Goal: Task Accomplishment & Management: Use online tool/utility

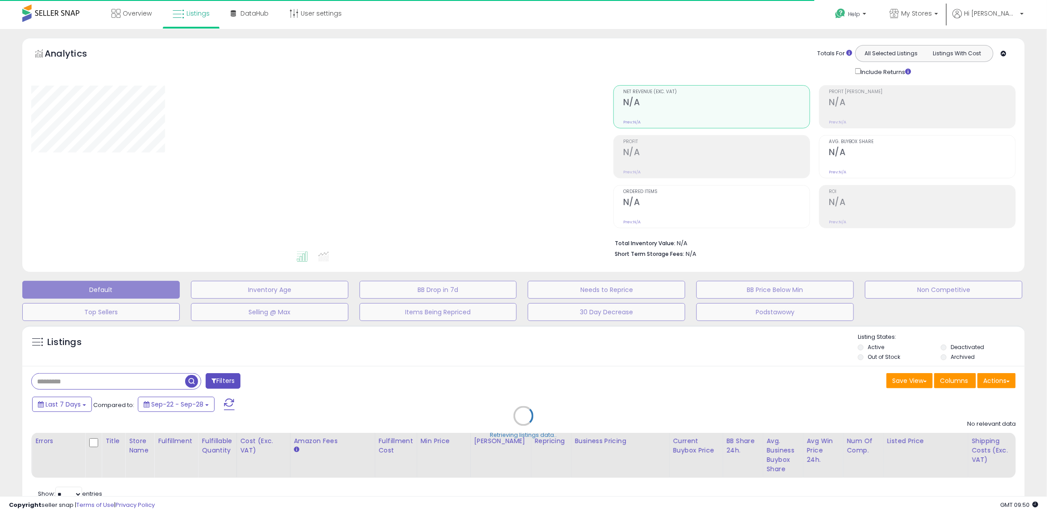
select select "**"
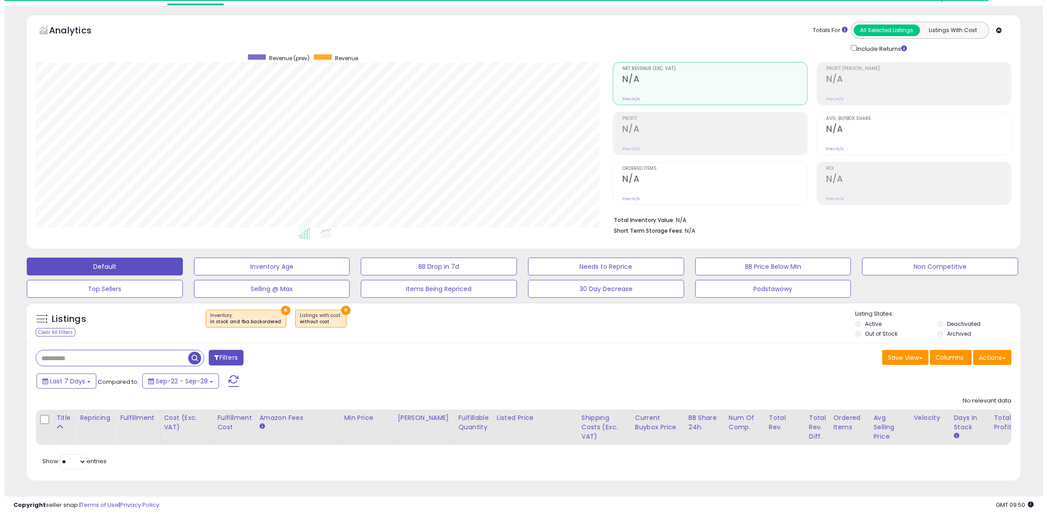
scroll to position [183, 577]
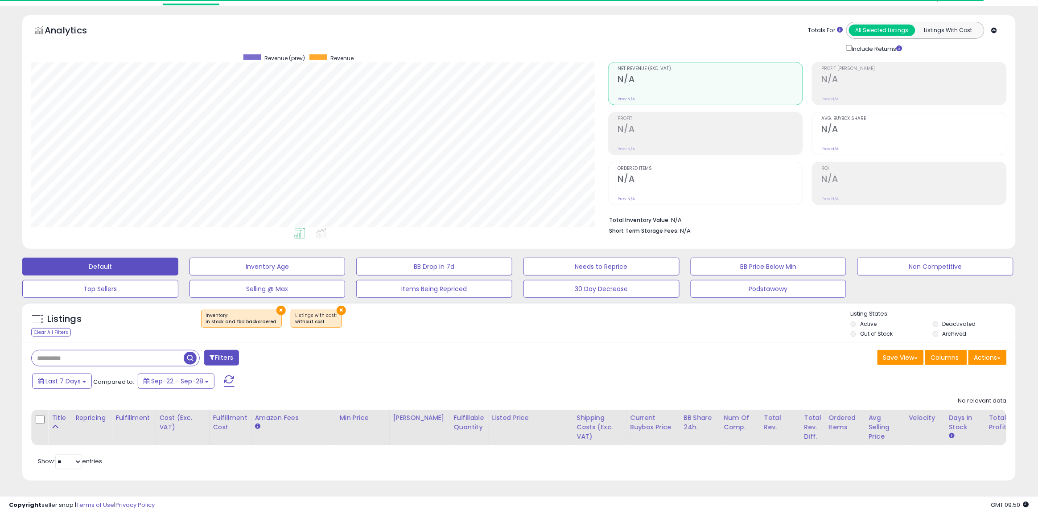
click at [881, 330] on label "Out of Stock" at bounding box center [876, 334] width 33 height 8
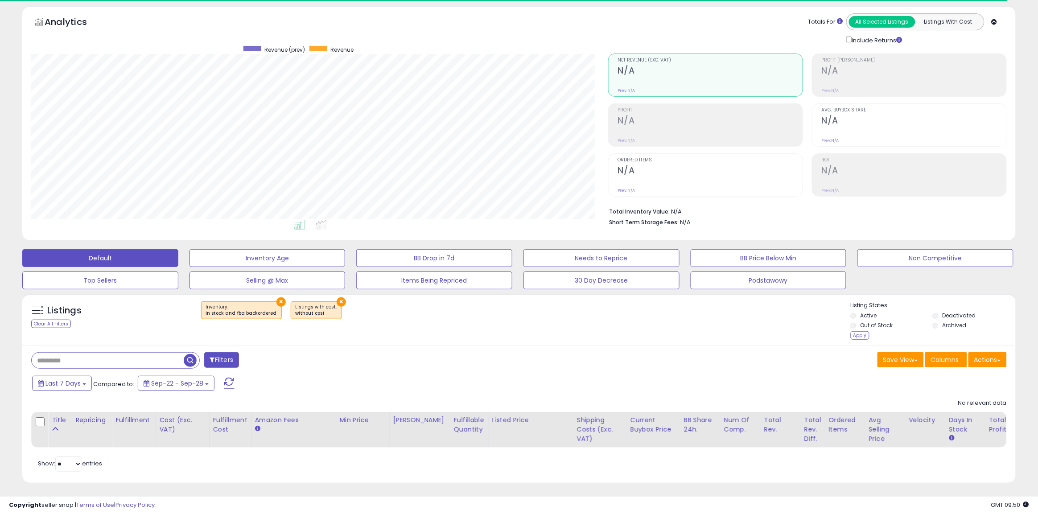
click at [881, 326] on label "Out of Stock" at bounding box center [876, 326] width 33 height 8
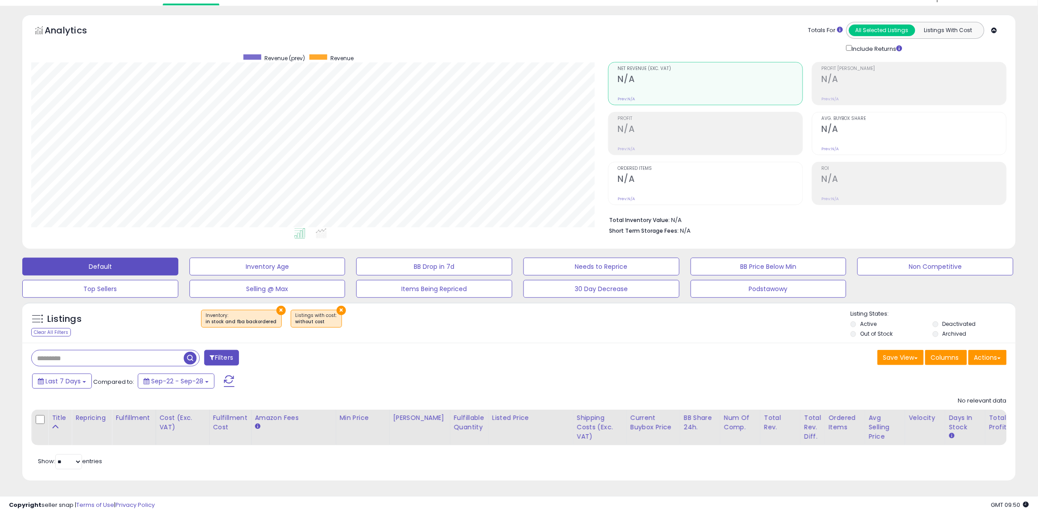
click at [881, 330] on label "Out of Stock" at bounding box center [876, 334] width 33 height 8
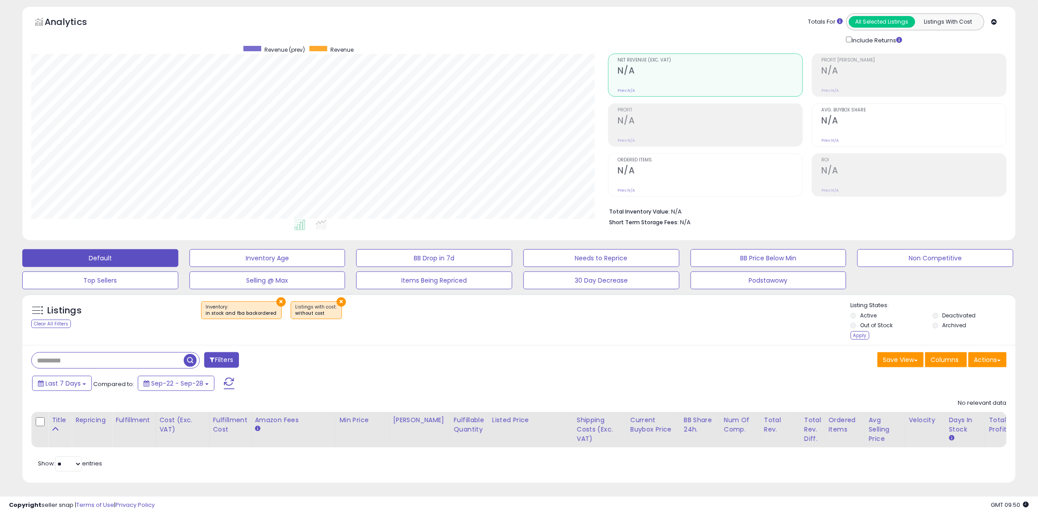
click at [955, 317] on label "Deactivated" at bounding box center [959, 316] width 33 height 8
click at [866, 338] on div "Apply" at bounding box center [860, 335] width 19 height 8
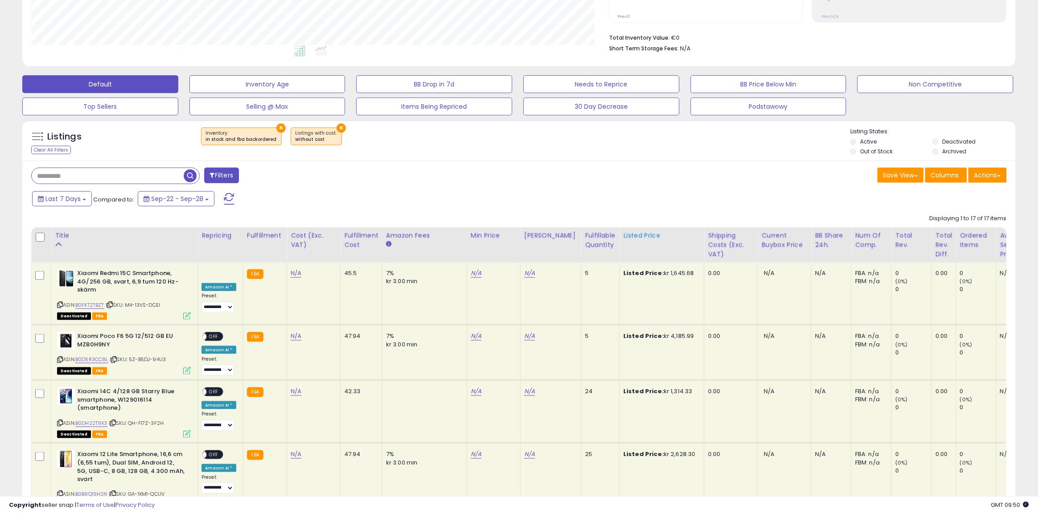
scroll to position [87, 0]
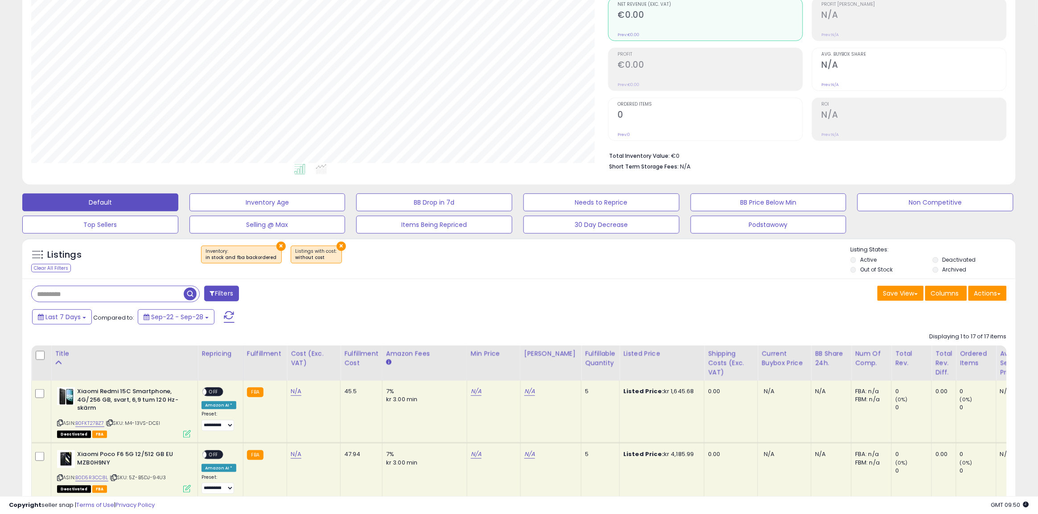
click at [849, 270] on div "× Inventory : in stock and fba backordered ×" at bounding box center [520, 258] width 661 height 25
click at [850, 270] on div "× Inventory : in stock and fba backordered ×" at bounding box center [520, 258] width 661 height 25
click at [858, 270] on li "Out of Stock" at bounding box center [891, 271] width 81 height 10
click at [944, 258] on label "Deactivated" at bounding box center [959, 260] width 33 height 8
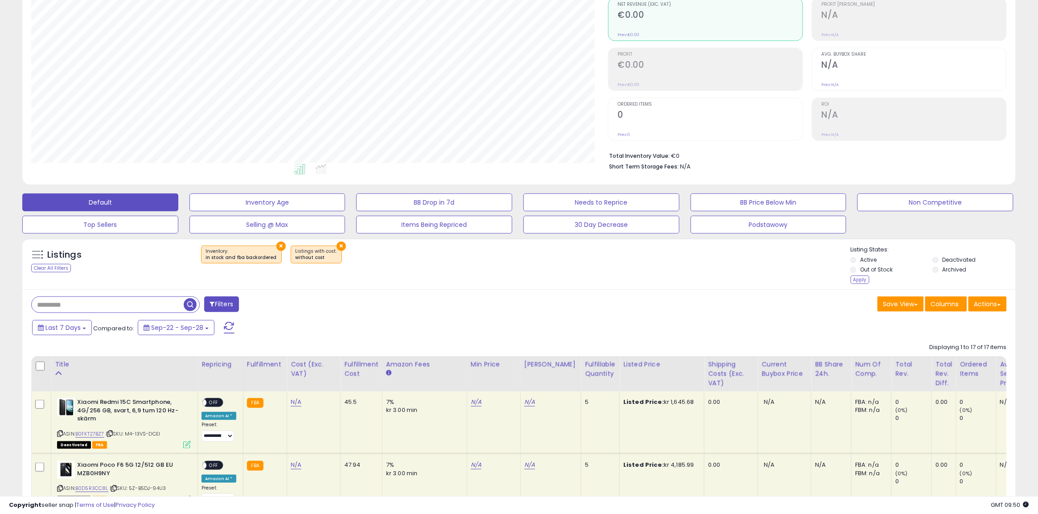
click at [873, 272] on label "Out of Stock" at bounding box center [876, 270] width 33 height 8
click at [864, 279] on div "Apply" at bounding box center [860, 280] width 19 height 8
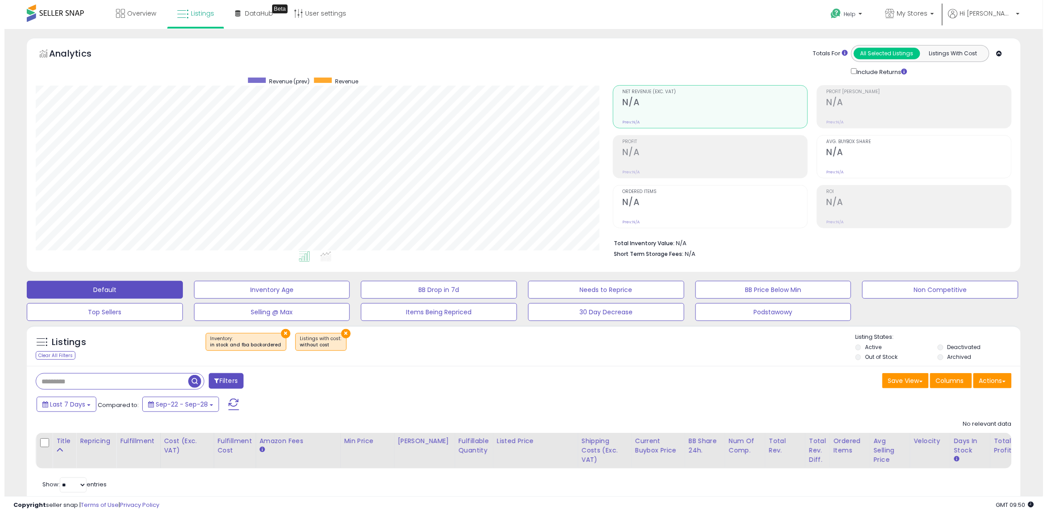
scroll to position [183, 577]
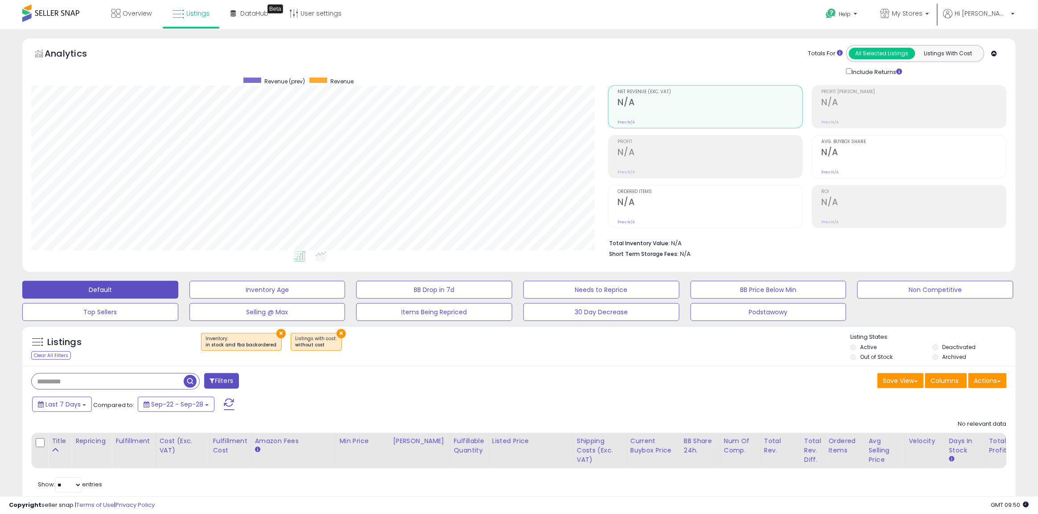
click at [276, 335] on button "×" at bounding box center [280, 333] width 9 height 9
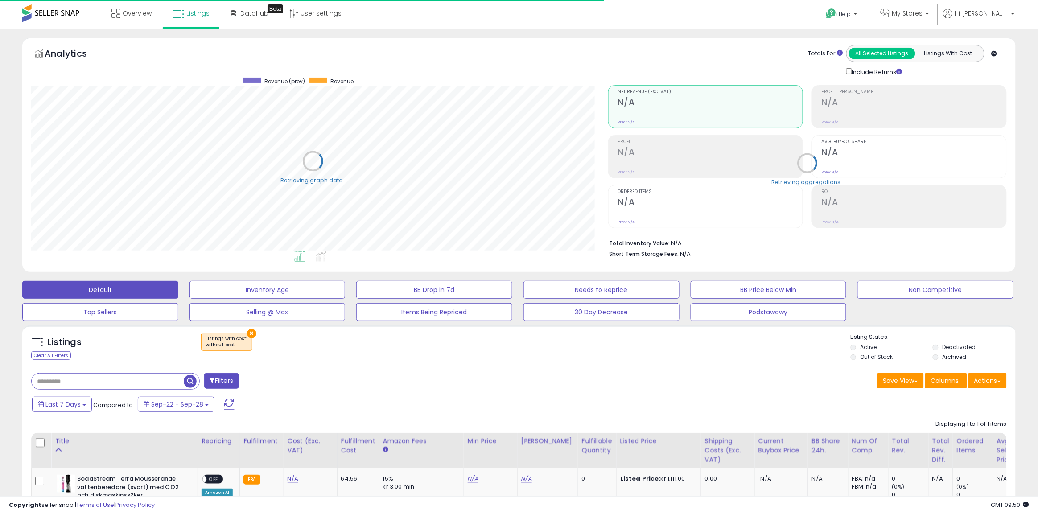
click at [249, 333] on button "×" at bounding box center [251, 333] width 9 height 9
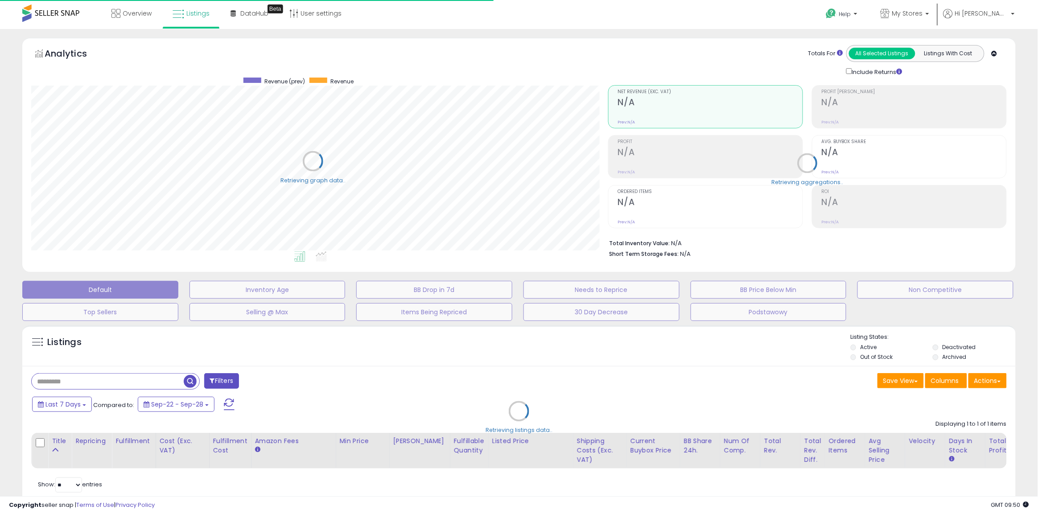
scroll to position [445752, 445357]
click at [863, 359] on div "Retrieving listings data.." at bounding box center [519, 418] width 1007 height 194
click at [867, 357] on div "Retrieving listings data.." at bounding box center [519, 418] width 1007 height 194
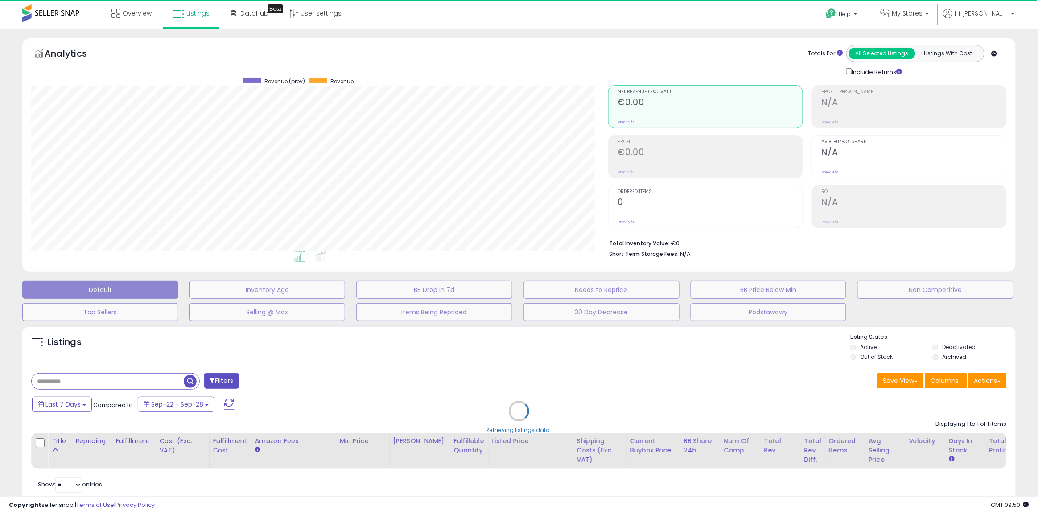
click at [850, 357] on div "Retrieving listings data.." at bounding box center [519, 418] width 1007 height 194
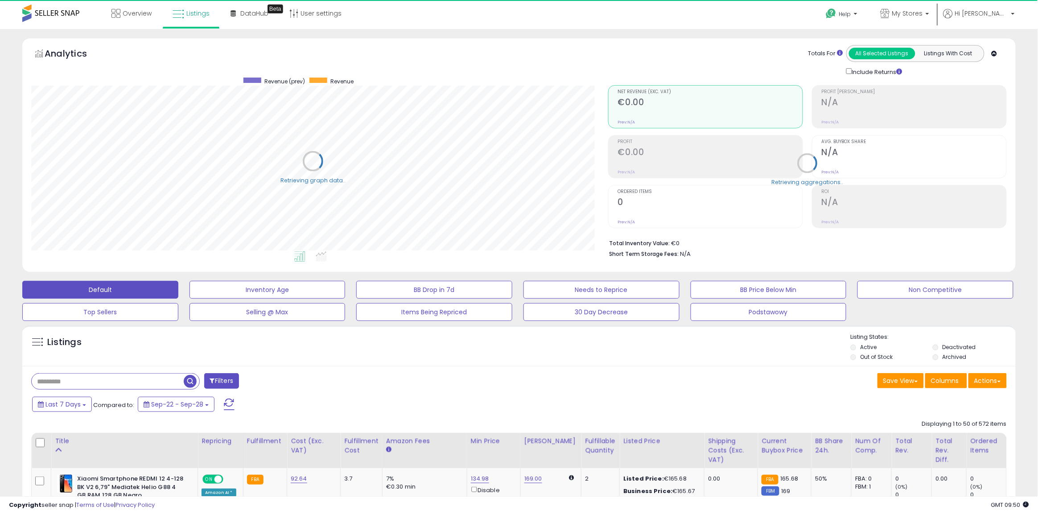
click at [850, 355] on div "Listings" at bounding box center [519, 348] width 994 height 30
click at [857, 355] on li "Out of Stock" at bounding box center [891, 358] width 81 height 10
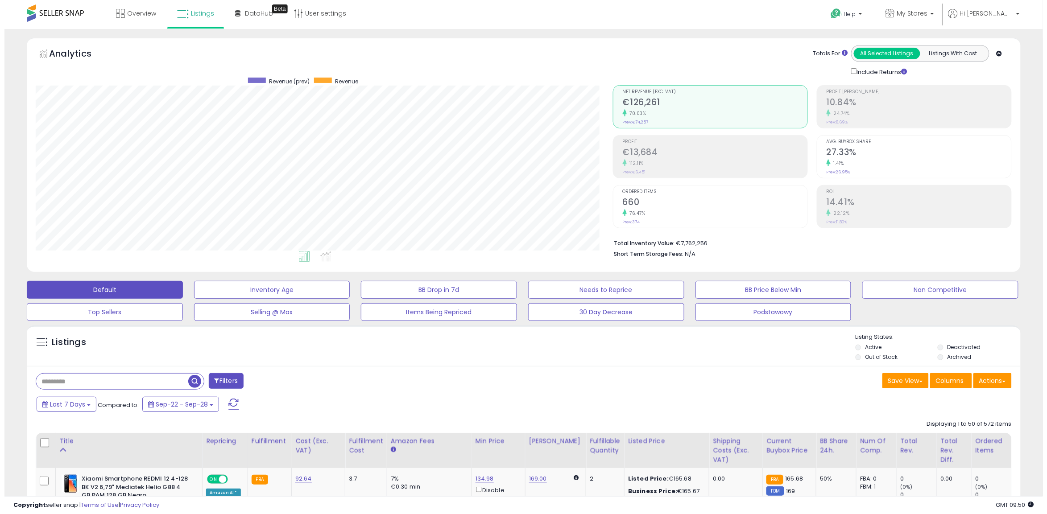
scroll to position [0, 0]
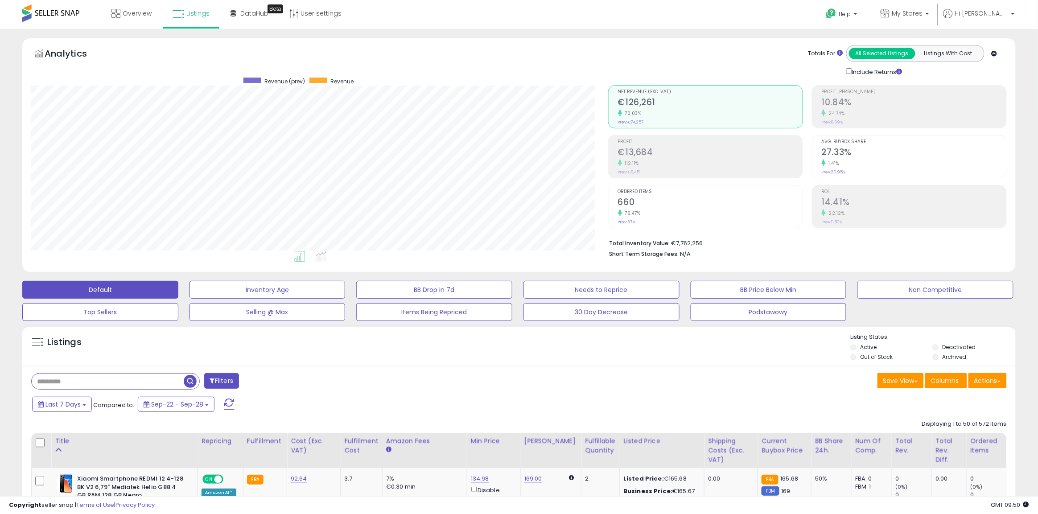
click at [935, 343] on li "Deactivated" at bounding box center [973, 348] width 81 height 10
click at [941, 344] on li "Deactivated" at bounding box center [973, 348] width 81 height 10
click at [874, 355] on label "Out of Stock" at bounding box center [876, 357] width 33 height 8
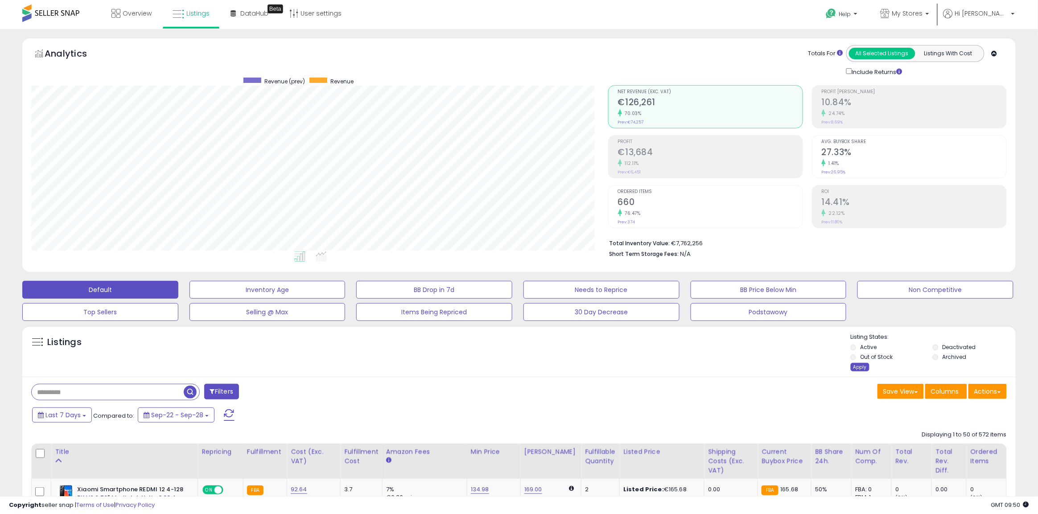
click at [862, 364] on div "Apply" at bounding box center [860, 367] width 19 height 8
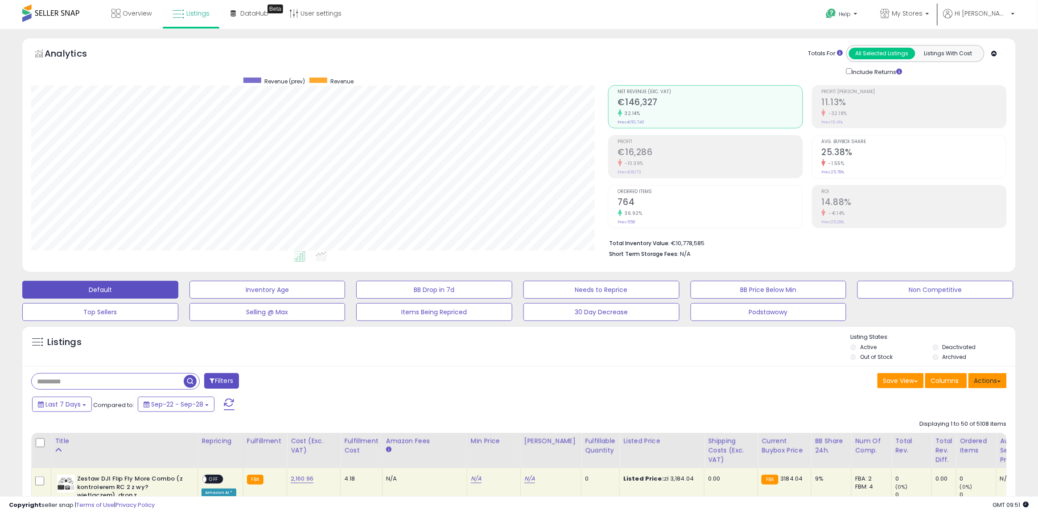
click at [984, 380] on button "Actions" at bounding box center [988, 380] width 38 height 15
click at [986, 437] on link "Export All Columns" at bounding box center [952, 438] width 98 height 14
click at [738, 414] on div "Last 7 Days Compared to: Sep-22 - Sep-28" at bounding box center [396, 406] width 732 height 20
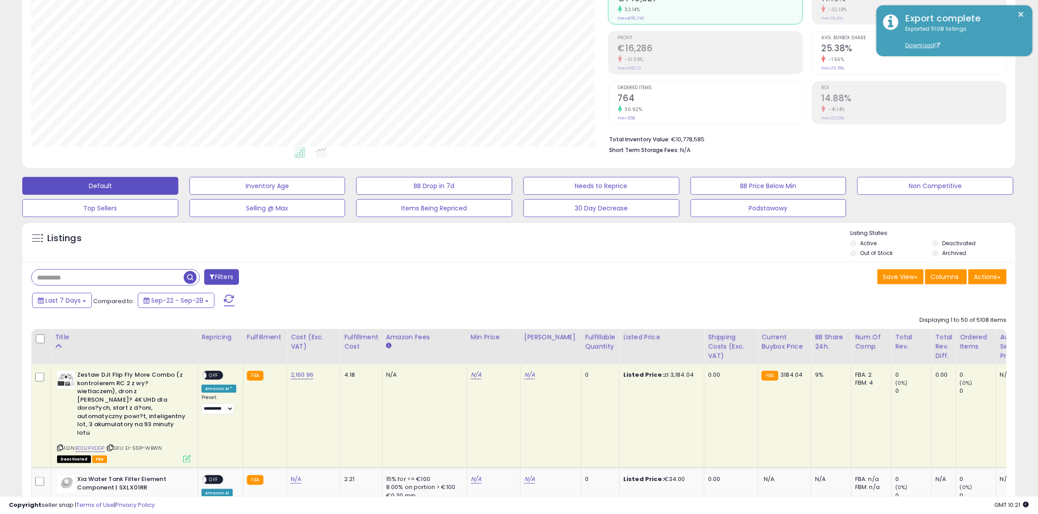
scroll to position [56, 0]
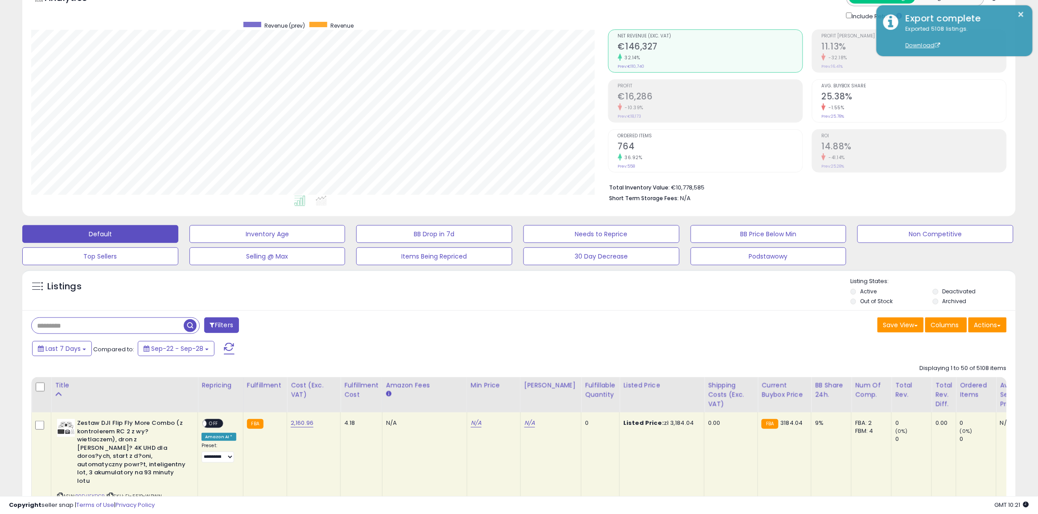
click at [99, 330] on input "text" at bounding box center [108, 326] width 152 height 16
paste input "**********"
type input "**********"
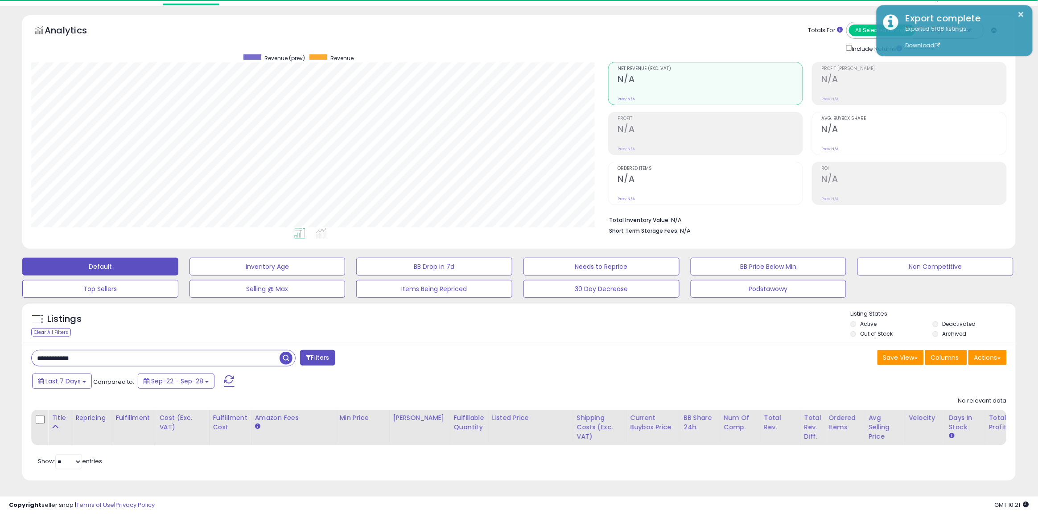
scroll to position [183, 577]
